Goal: Task Accomplishment & Management: Use online tool/utility

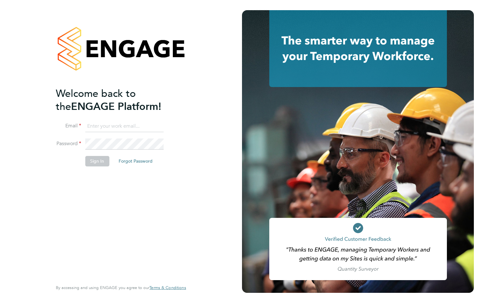
type input "[EMAIL_ADDRESS][DOMAIN_NAME]"
click at [95, 157] on button "Sign In" at bounding box center [97, 161] width 24 height 10
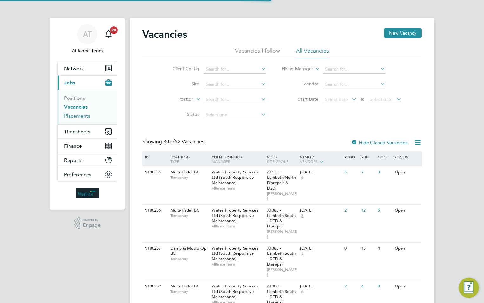
click at [85, 115] on link "Placements" at bounding box center [77, 116] width 26 height 6
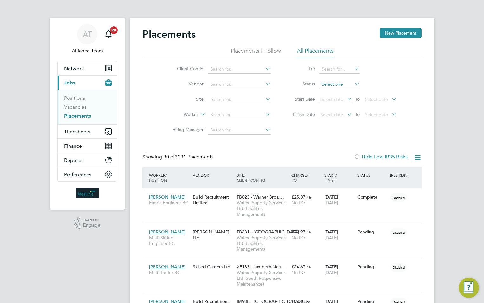
click at [334, 81] on input at bounding box center [339, 84] width 40 height 9
click at [342, 94] on li "Active" at bounding box center [339, 93] width 41 height 8
type input "Active"
click at [418, 158] on icon at bounding box center [418, 158] width 8 height 8
click at [383, 174] on li "Download Placements Report" at bounding box center [387, 172] width 68 height 9
